Goal: Transaction & Acquisition: Purchase product/service

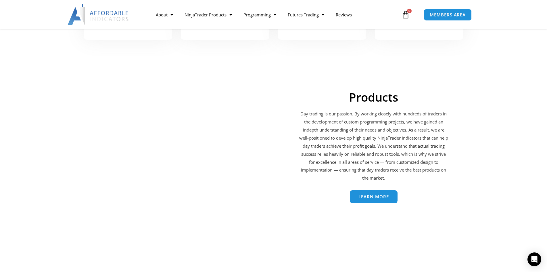
scroll to position [833, 0]
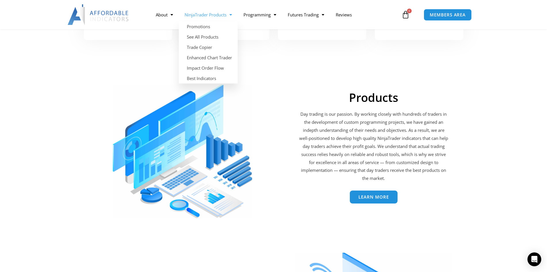
click at [215, 14] on link "NinjaTrader Products" at bounding box center [208, 14] width 59 height 13
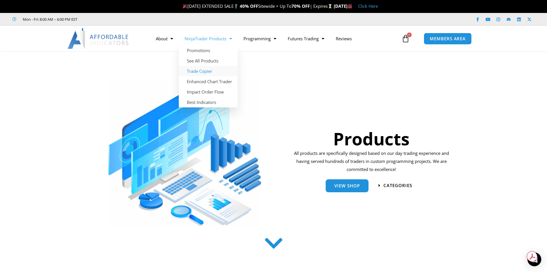
click at [201, 72] on link "Trade Copier" at bounding box center [208, 71] width 59 height 10
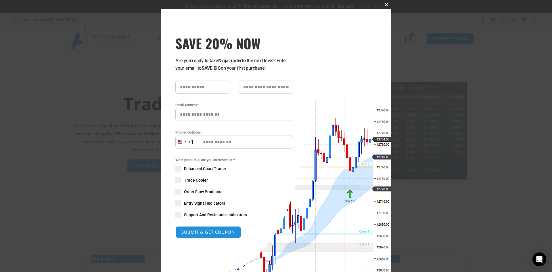
click at [383, 4] on span at bounding box center [386, 4] width 9 height 3
